Goal: Task Accomplishment & Management: Complete application form

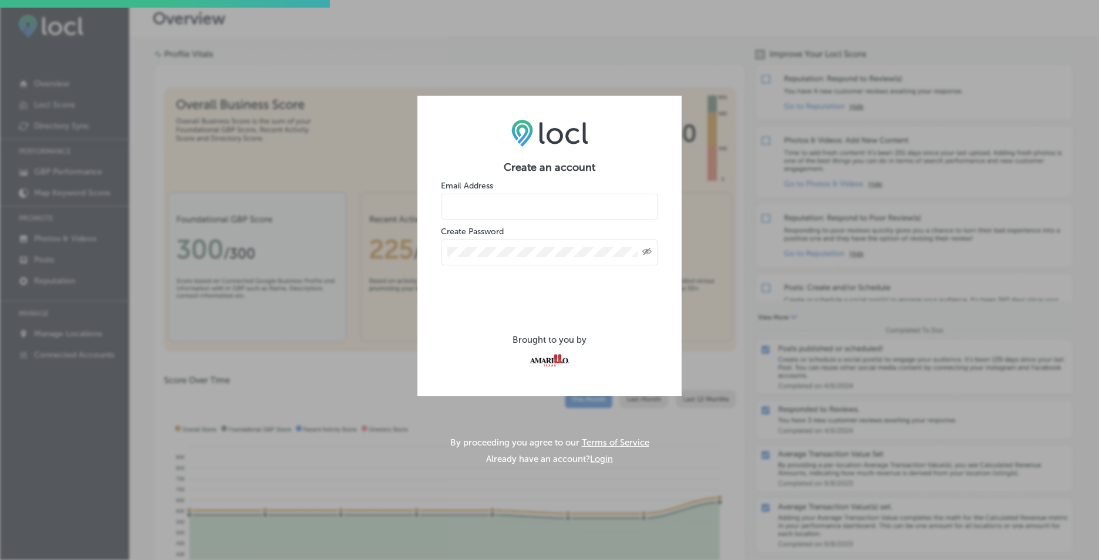
click at [484, 214] on input "email" at bounding box center [549, 207] width 217 height 26
type input "[EMAIL_ADDRESS][DOMAIN_NAME]"
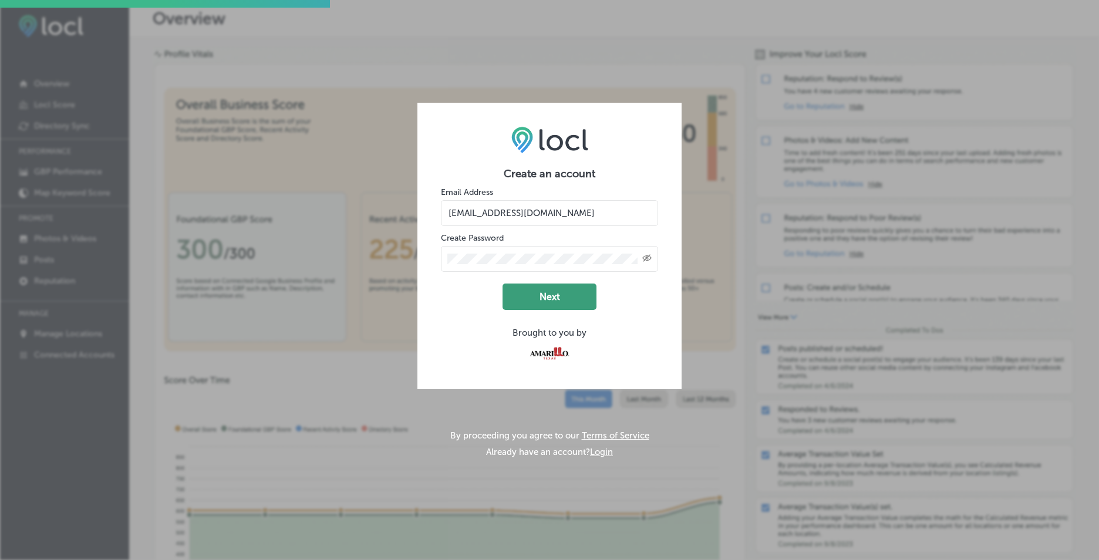
click at [579, 301] on button "Next" at bounding box center [549, 297] width 94 height 26
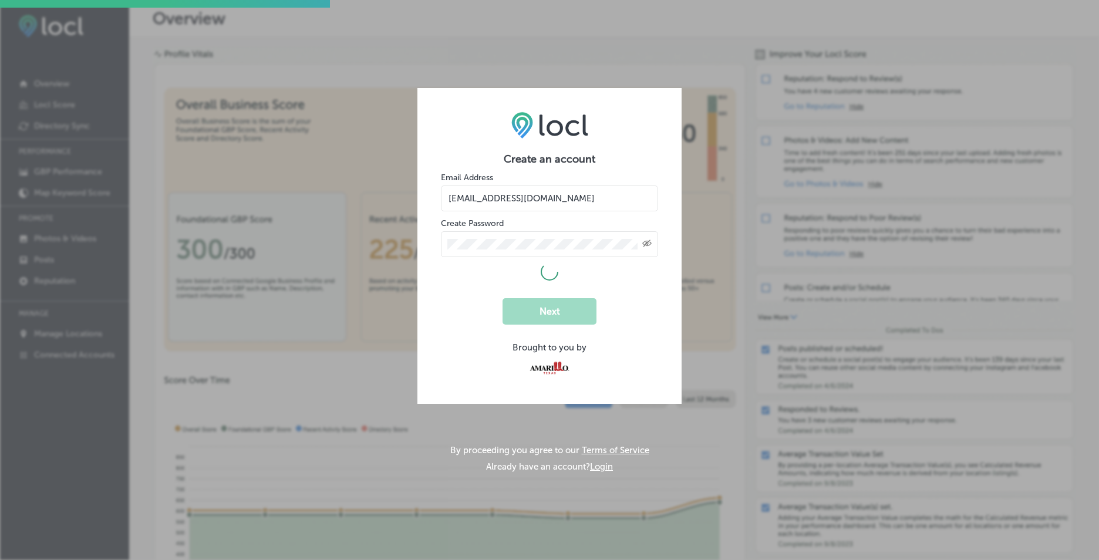
select select "US"
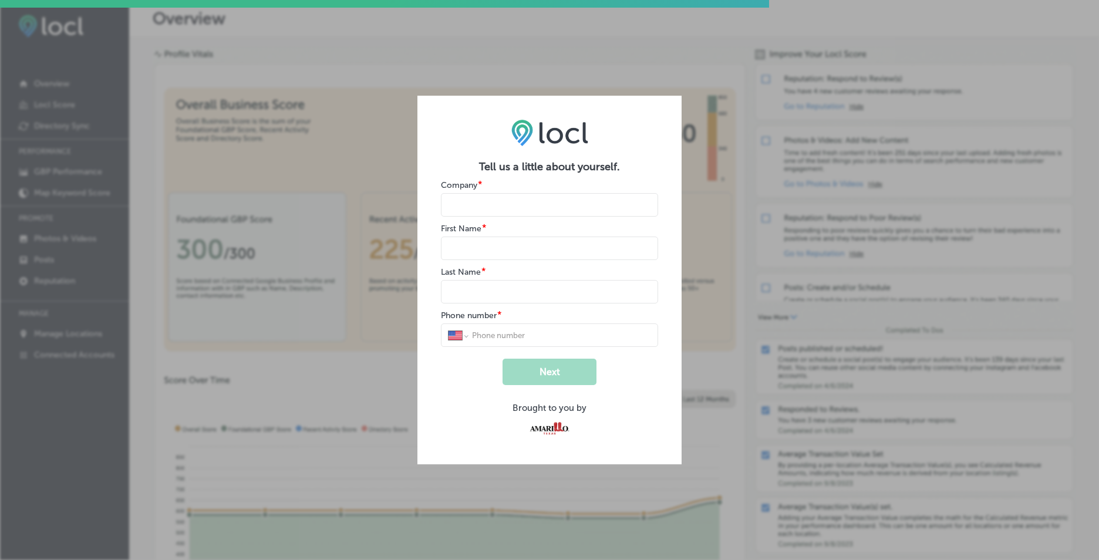
click at [558, 205] on input "name" at bounding box center [549, 204] width 217 height 23
type input "El Tejavan III"
type input "[PERSON_NAME]"
type input "[PHONE_NUMBER]"
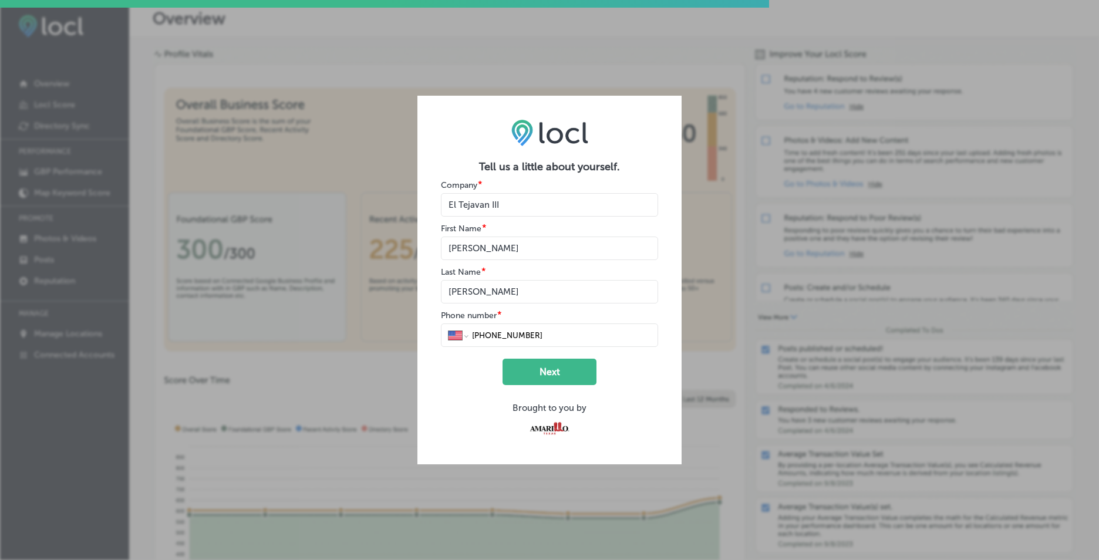
drag, startPoint x: 513, startPoint y: 251, endPoint x: 434, endPoint y: 251, distance: 79.2
click at [434, 251] on div "Tell us a little about yourself. Company * First Name * Last Name * Phone numbe…" at bounding box center [549, 280] width 264 height 369
type input "[PERSON_NAME]"
click at [534, 379] on button "Next" at bounding box center [549, 372] width 94 height 26
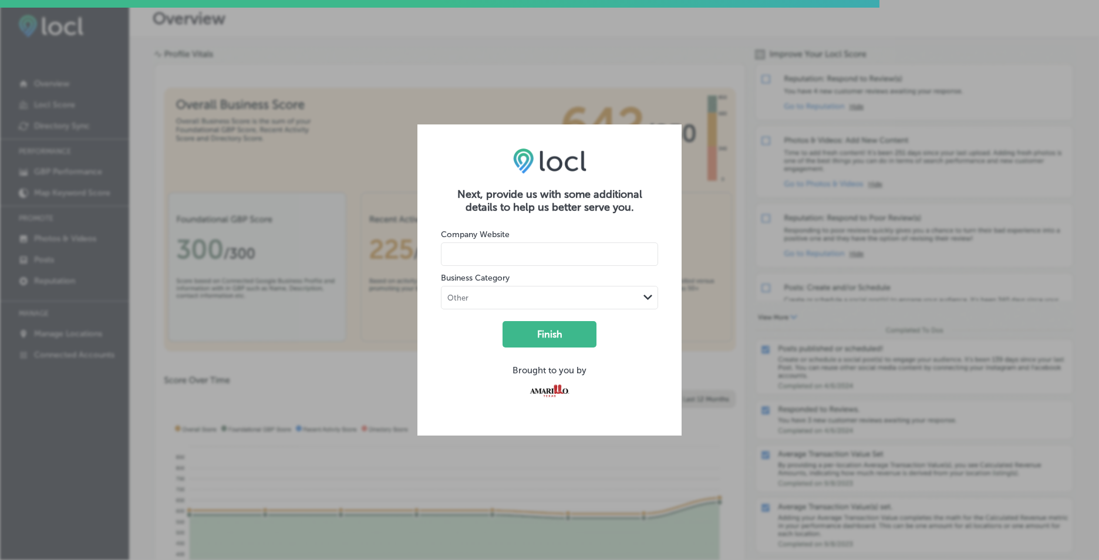
click at [561, 254] on input at bounding box center [549, 253] width 217 height 23
type input "[DOMAIN_NAME]"
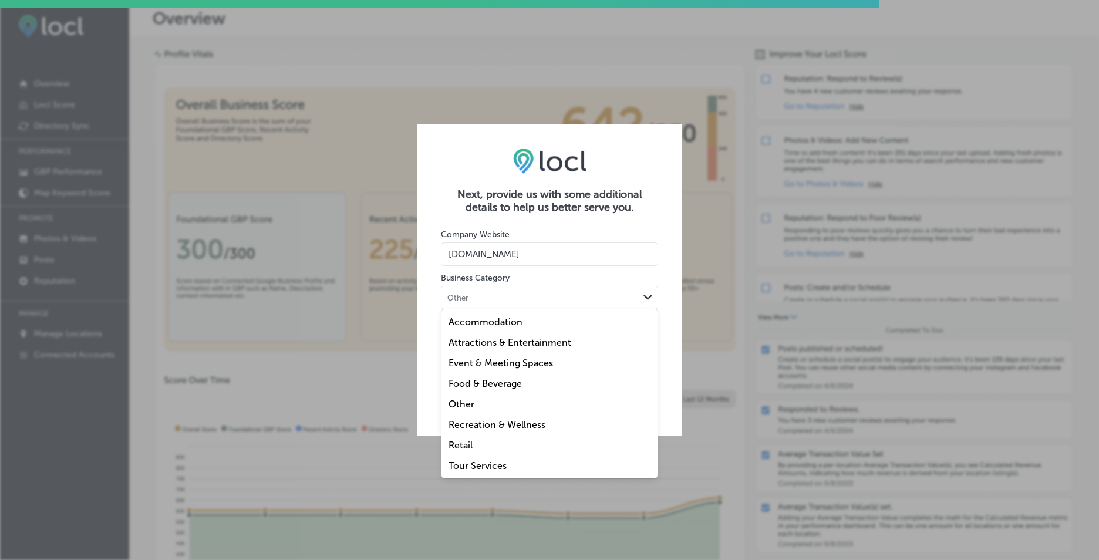
click at [651, 299] on icon "Path Created with Sketch." at bounding box center [647, 297] width 9 height 5
click at [504, 375] on div "Food & Beverage" at bounding box center [549, 383] width 216 height 21
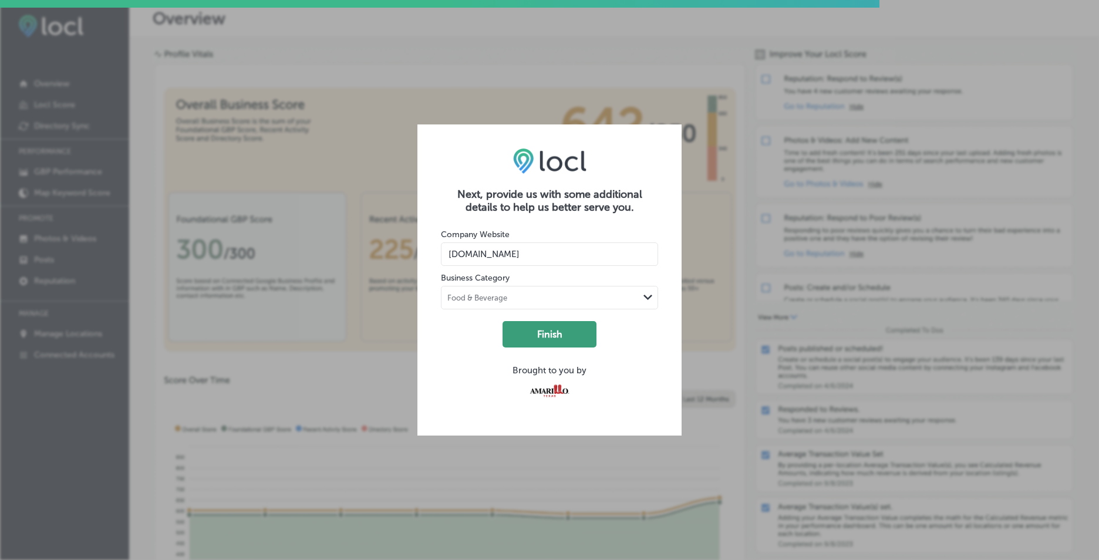
click at [559, 339] on button "Finish" at bounding box center [549, 334] width 94 height 26
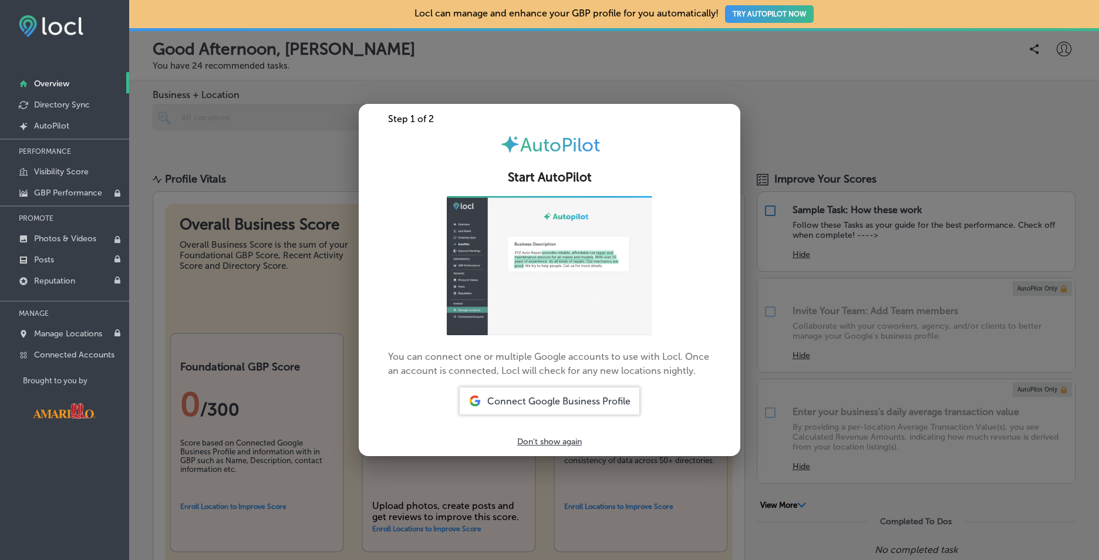
click at [573, 439] on p "Don't show again" at bounding box center [549, 442] width 65 height 10
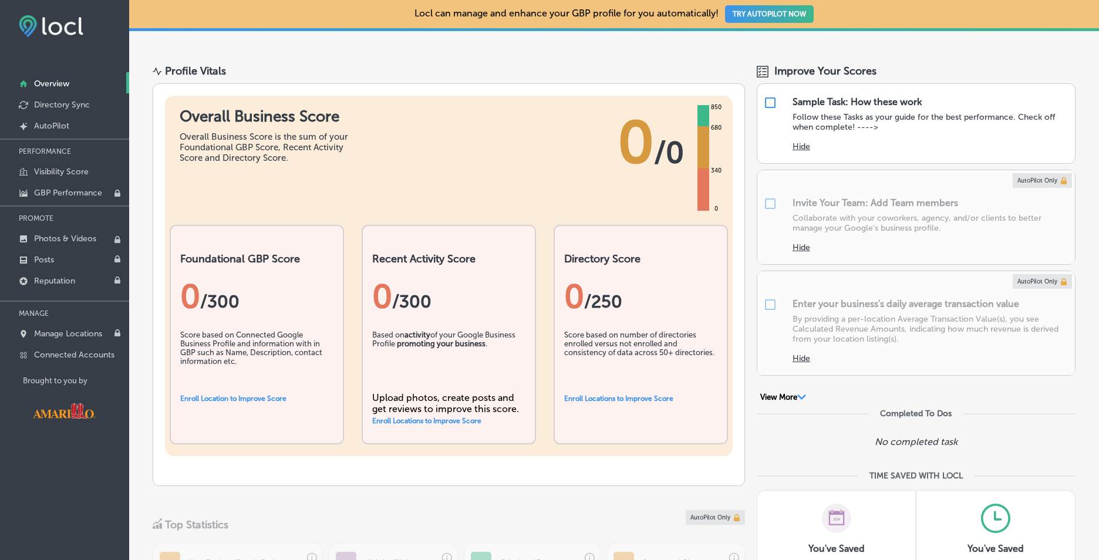
scroll to position [117, 0]
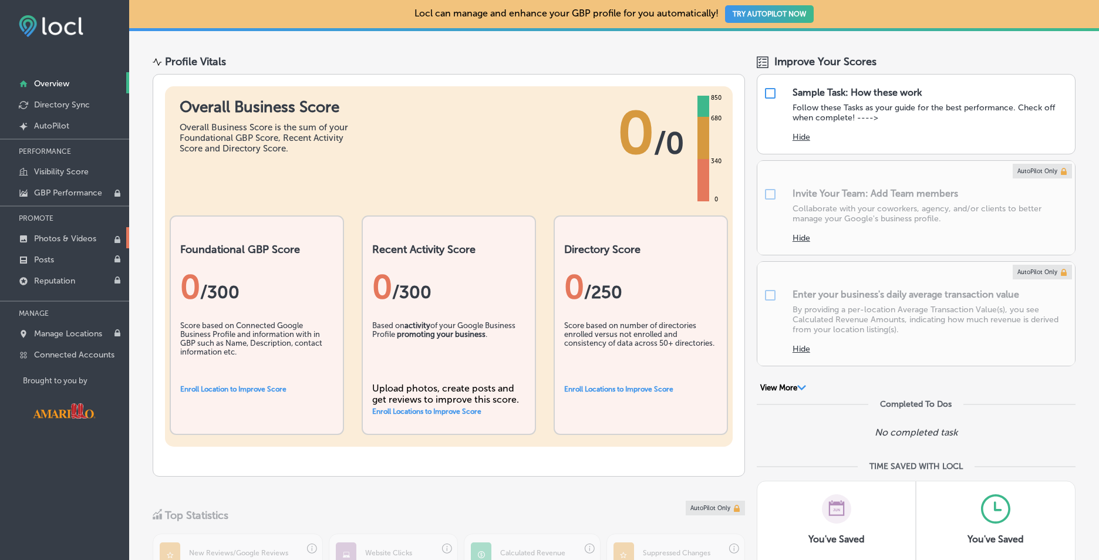
click at [81, 238] on p "Photos & Videos" at bounding box center [65, 239] width 62 height 10
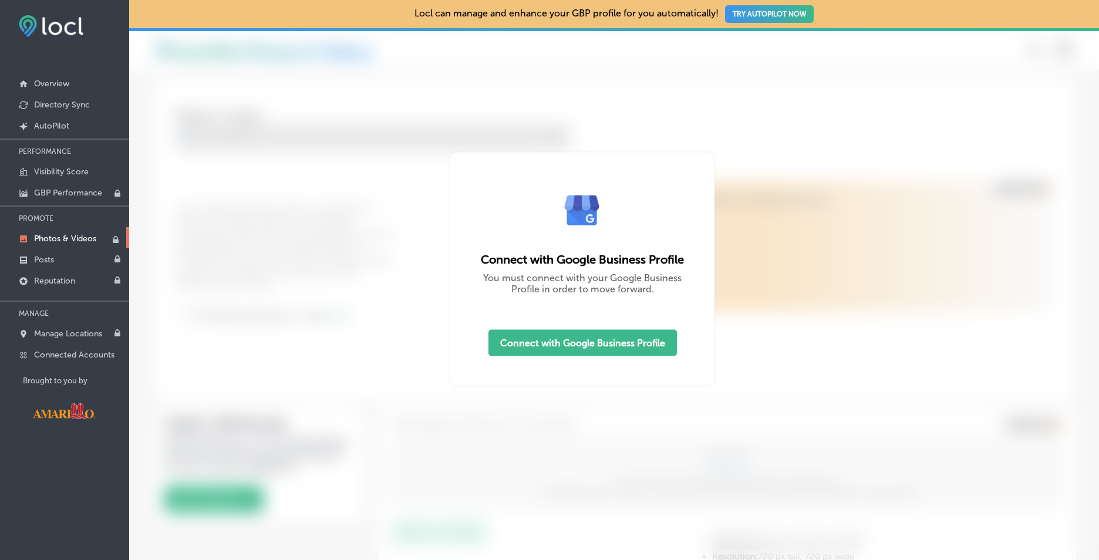
type input "0"
click at [52, 83] on p "Overview" at bounding box center [51, 84] width 35 height 10
